Goal: Find contact information: Find contact information

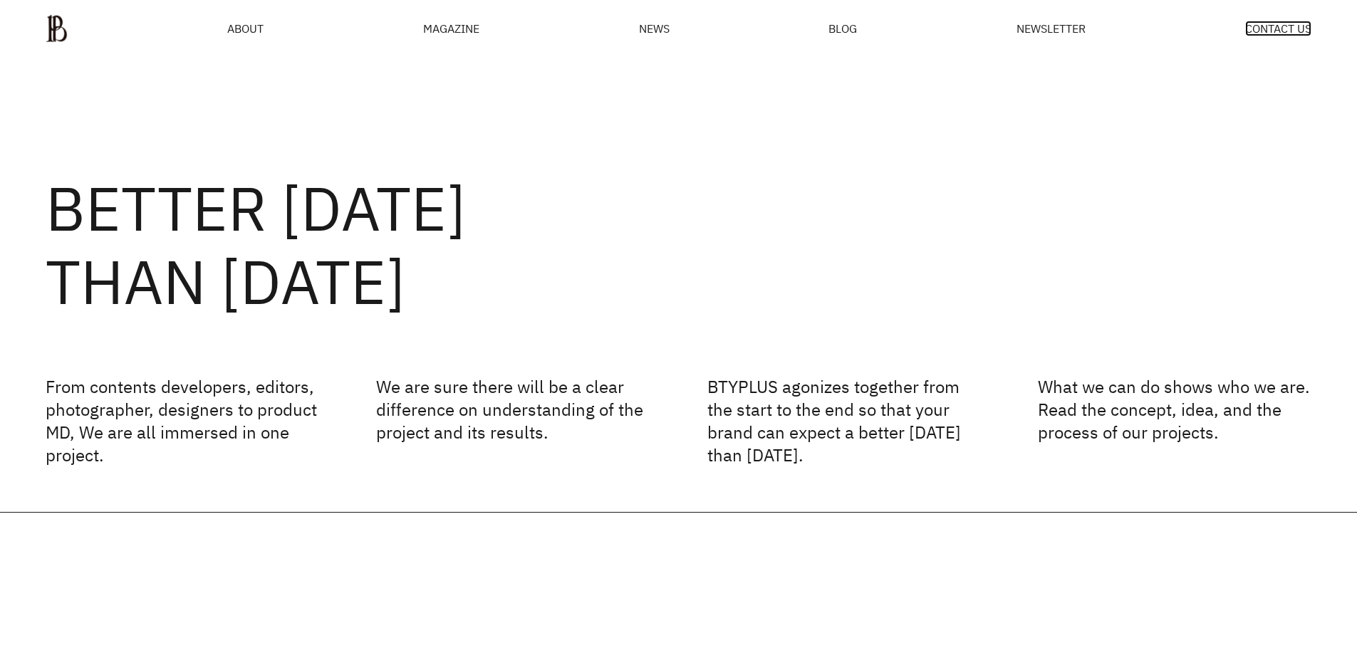
click at [1266, 26] on span "CONTACT US" at bounding box center [1278, 28] width 66 height 11
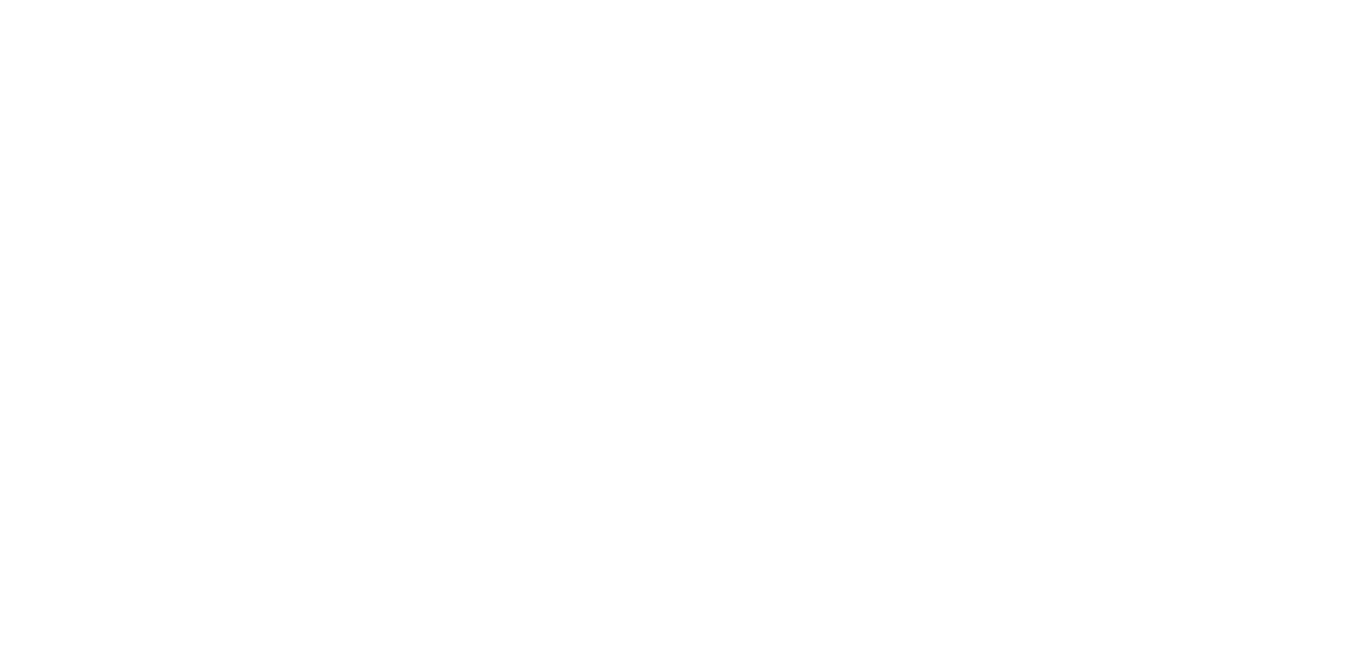
click at [0, 0] on html at bounding box center [0, 0] width 0 height 0
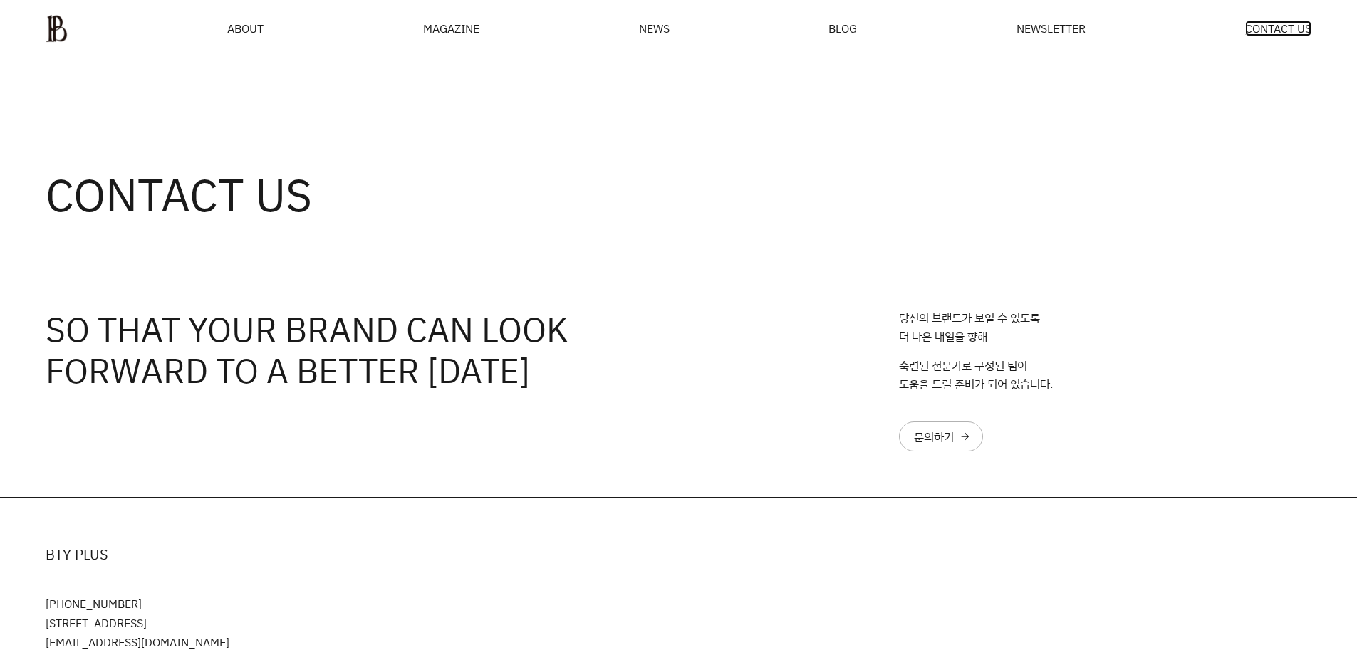
click at [1276, 28] on span "CONTACT US" at bounding box center [1278, 28] width 66 height 11
